Goal: Navigation & Orientation: Find specific page/section

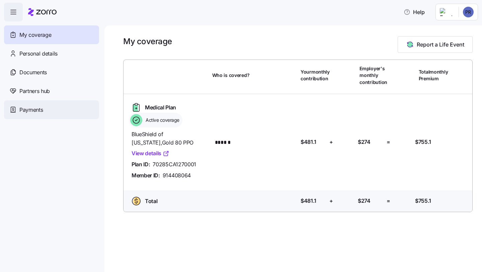
click at [42, 111] on span "Payments" at bounding box center [30, 110] width 23 height 8
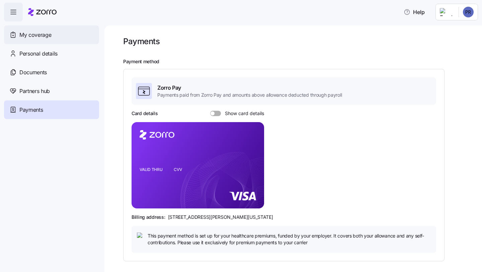
click at [35, 33] on span "My coverage" at bounding box center [35, 35] width 32 height 8
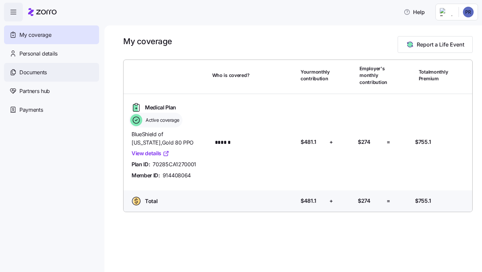
click at [35, 76] on span "Documents" at bounding box center [32, 72] width 27 height 8
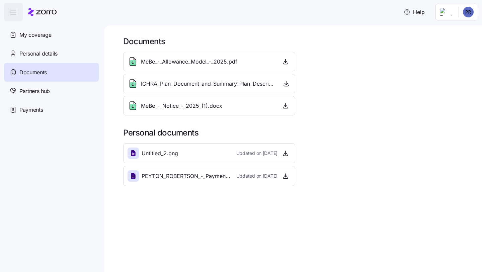
click at [13, 9] on icon "button" at bounding box center [13, 12] width 8 height 8
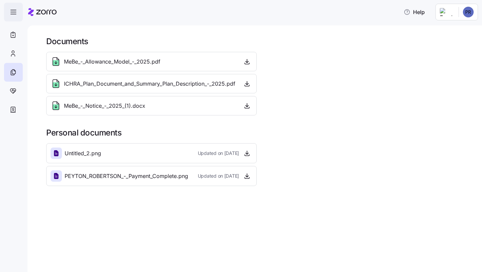
click at [13, 9] on icon "button" at bounding box center [13, 12] width 8 height 8
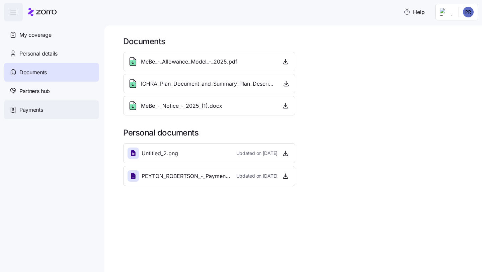
click at [31, 112] on span "Payments" at bounding box center [30, 110] width 23 height 8
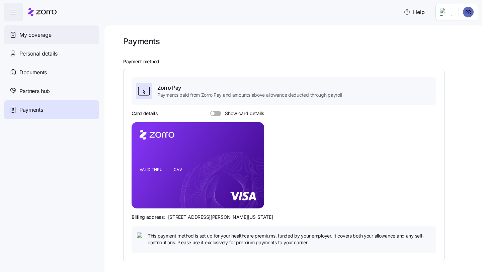
click at [42, 37] on span "My coverage" at bounding box center [35, 35] width 32 height 8
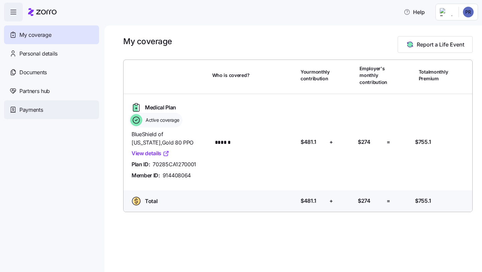
click at [55, 109] on div "Payments" at bounding box center [51, 109] width 95 height 19
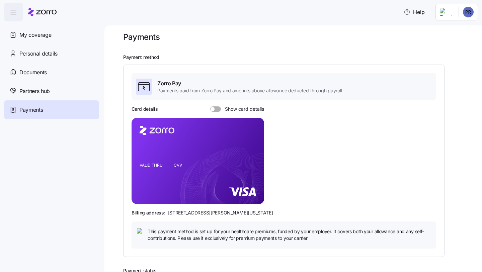
scroll to position [105, 0]
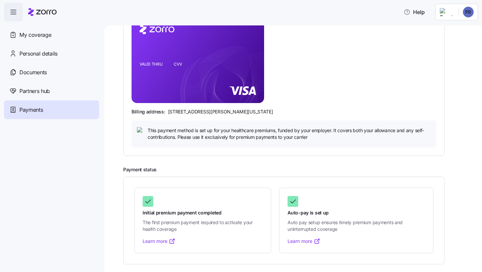
click at [158, 241] on link "Learn more" at bounding box center [159, 241] width 33 height 7
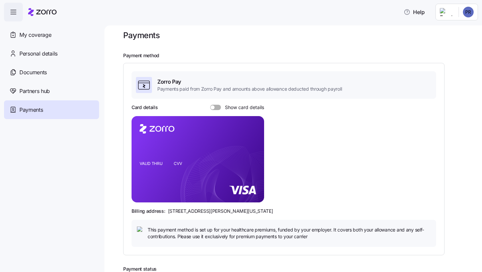
scroll to position [0, 0]
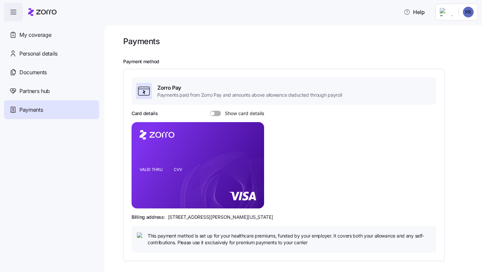
click at [460, 15] on html "Help My coverage Personal details Documents Partners hub Payments Payments Paym…" at bounding box center [241, 134] width 482 height 268
click at [459, 40] on div "Log out" at bounding box center [450, 40] width 26 height 7
